Goal: Ask a question

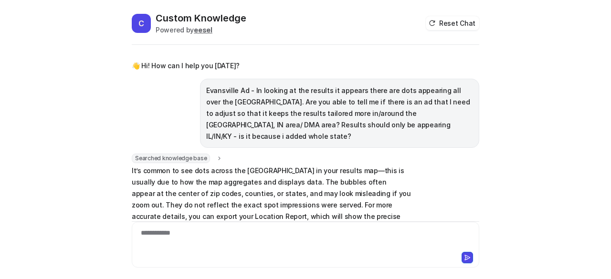
scroll to position [859, 0]
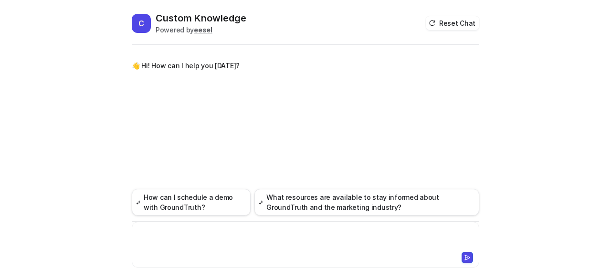
drag, startPoint x: 170, startPoint y: 236, endPoint x: 160, endPoint y: 232, distance: 10.5
click at [167, 235] on div at bounding box center [305, 239] width 343 height 22
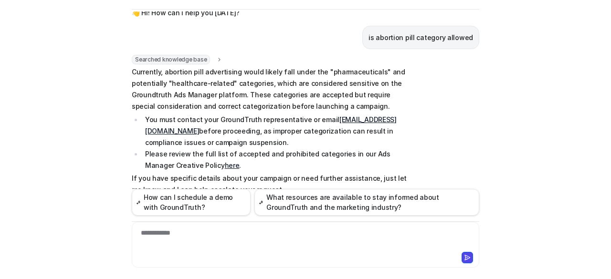
scroll to position [4, 0]
